Goal: Task Accomplishment & Management: Use online tool/utility

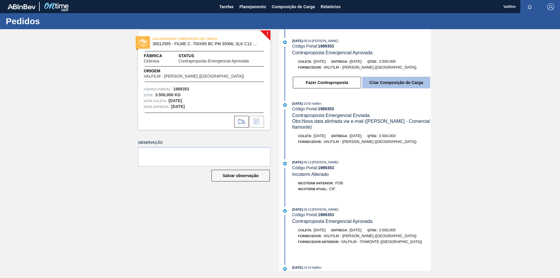
click at [394, 85] on button "Criar Composição de Carga" at bounding box center [396, 83] width 68 height 12
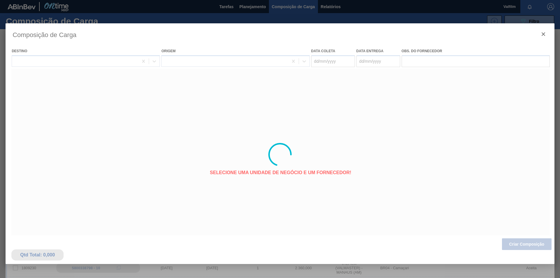
type coleta "01/09/2025"
type entrega "03/09/2025"
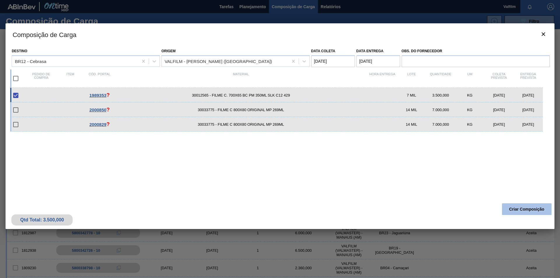
click at [523, 208] on button "Criar Composição" at bounding box center [527, 209] width 50 height 12
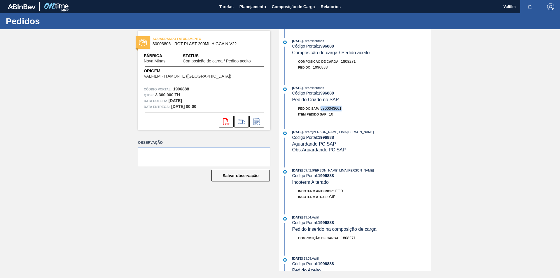
drag, startPoint x: 342, startPoint y: 106, endPoint x: 320, endPoint y: 108, distance: 22.2
click at [320, 108] on div "Pedido SAP: 5800343661" at bounding box center [361, 109] width 139 height 6
copy span "5800343661"
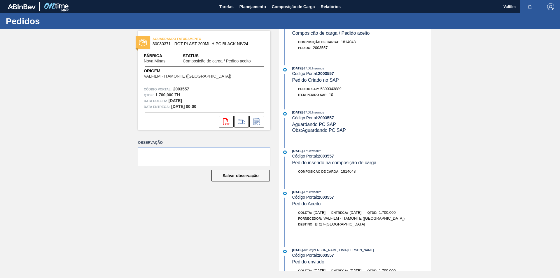
scroll to position [29, 0]
